Goal: Information Seeking & Learning: Learn about a topic

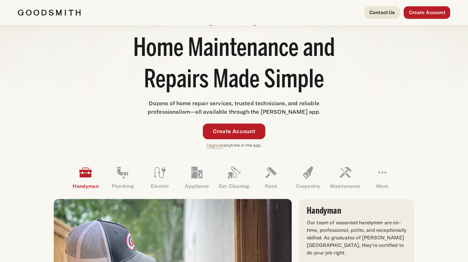
scroll to position [63, 0]
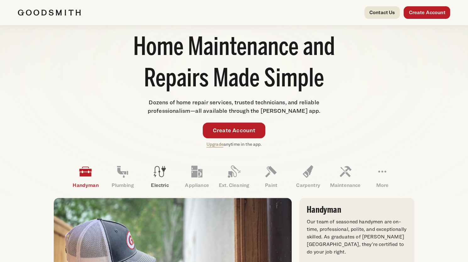
click at [157, 178] on icon at bounding box center [159, 171] width 15 height 15
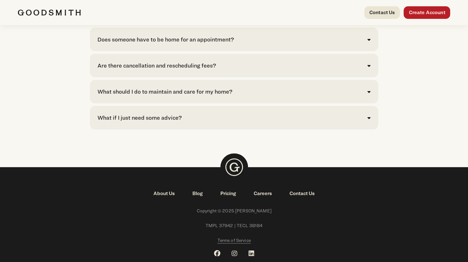
scroll to position [1425, 0]
click at [227, 197] on link "Pricing" at bounding box center [228, 194] width 33 height 8
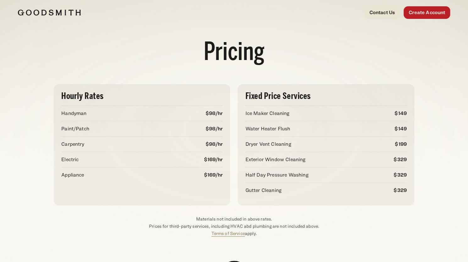
click at [65, 9] on img at bounding box center [49, 12] width 63 height 6
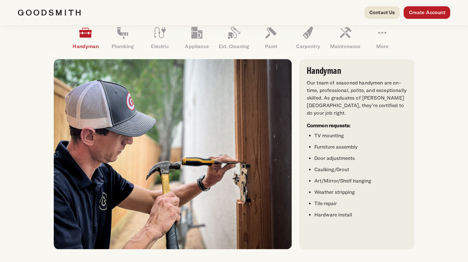
scroll to position [203, 0]
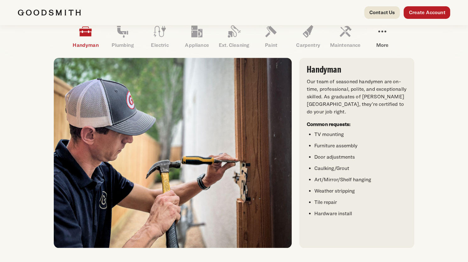
click at [380, 32] on icon at bounding box center [382, 31] width 15 height 15
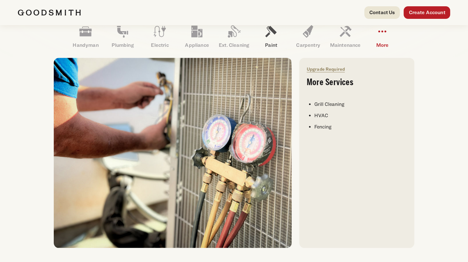
click at [279, 37] on link "Paint" at bounding box center [270, 36] width 37 height 33
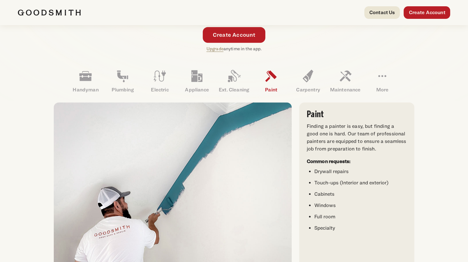
scroll to position [158, 0]
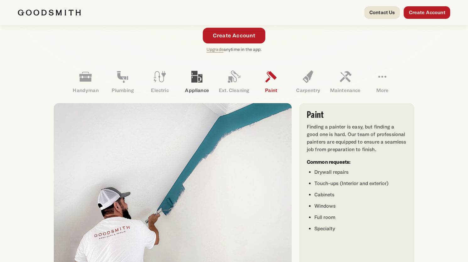
click at [200, 81] on icon at bounding box center [196, 76] width 15 height 15
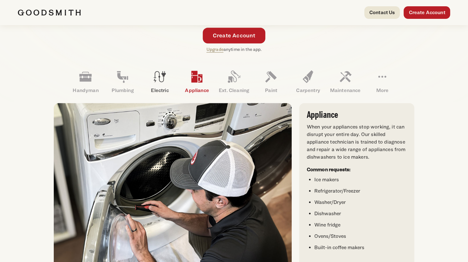
click at [159, 80] on icon at bounding box center [160, 76] width 12 height 11
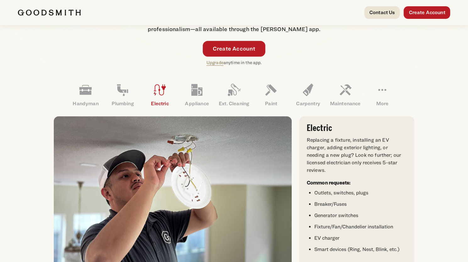
scroll to position [139, 0]
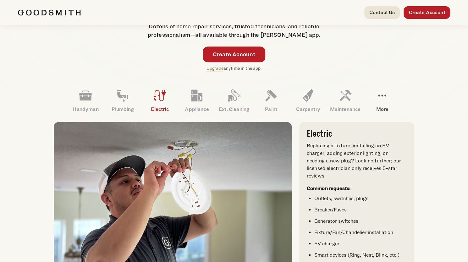
click at [384, 98] on icon at bounding box center [382, 95] width 15 height 15
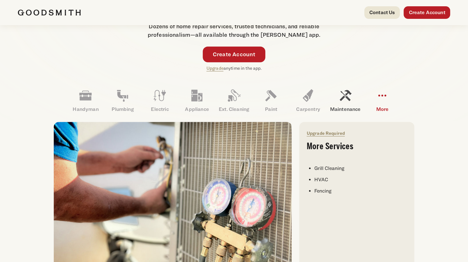
click at [352, 101] on icon at bounding box center [345, 95] width 15 height 15
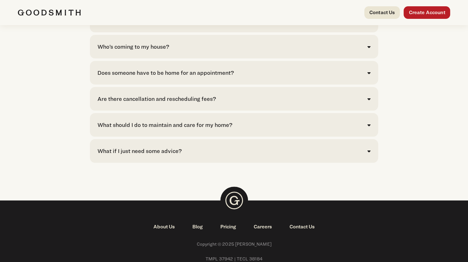
scroll to position [1457, 0]
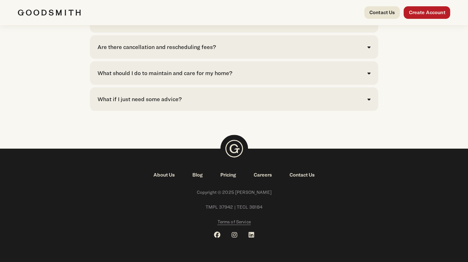
click at [303, 102] on div "What if I just need some advice?" at bounding box center [233, 99] width 273 height 8
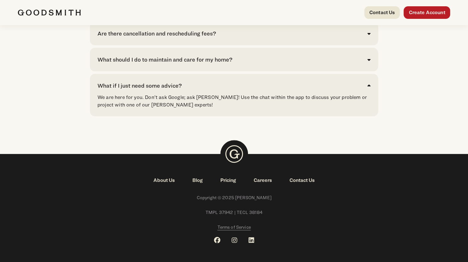
click at [229, 184] on link "Pricing" at bounding box center [228, 181] width 33 height 8
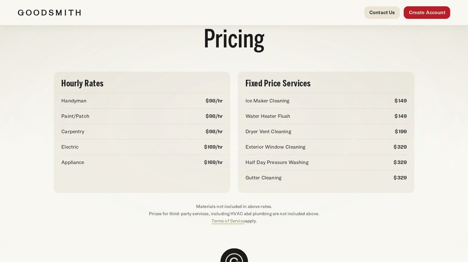
scroll to position [125, 0]
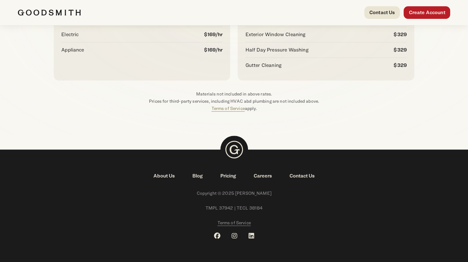
click at [161, 177] on link "About Us" at bounding box center [164, 176] width 39 height 8
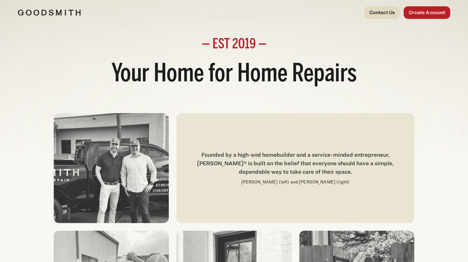
click at [388, 10] on link "Contact Us" at bounding box center [382, 12] width 36 height 13
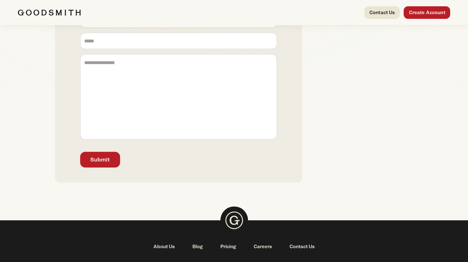
scroll to position [242, 0]
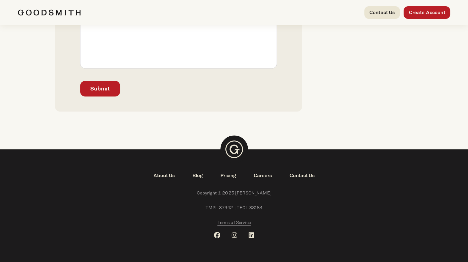
click at [431, 21] on div "Contact Us Create Account" at bounding box center [234, 12] width 453 height 25
click at [431, 15] on link "Create Account" at bounding box center [427, 12] width 47 height 13
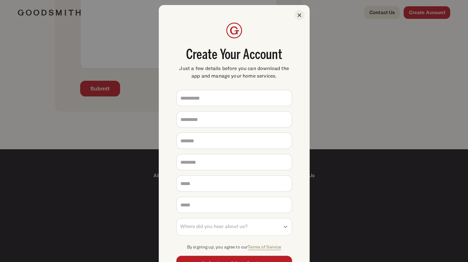
click at [299, 13] on icon at bounding box center [300, 15] width 10 height 10
